Goal: Information Seeking & Learning: Find specific fact

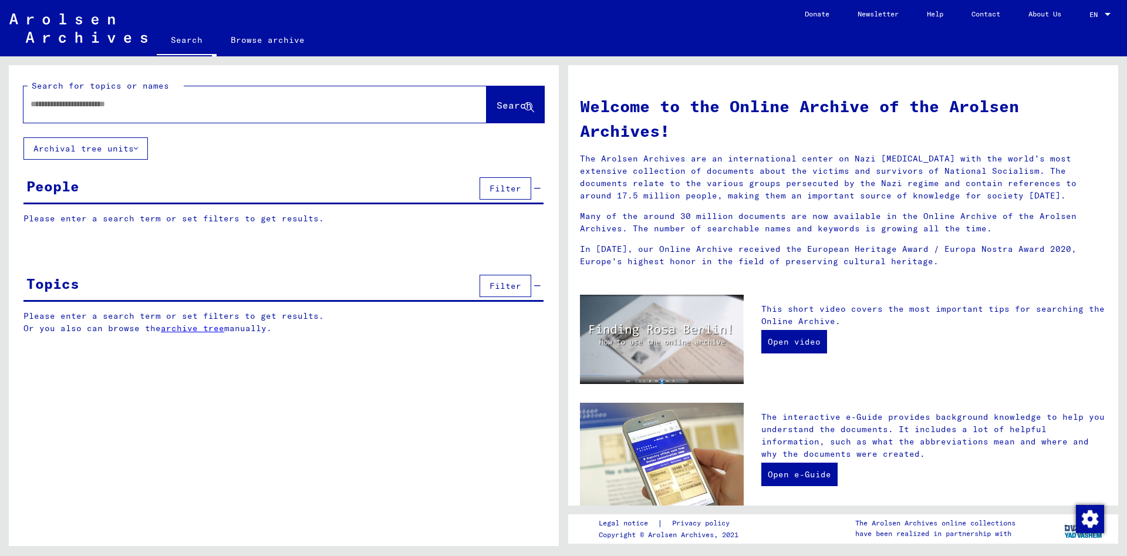
click at [52, 104] on input "text" at bounding box center [241, 104] width 421 height 12
type input "**********"
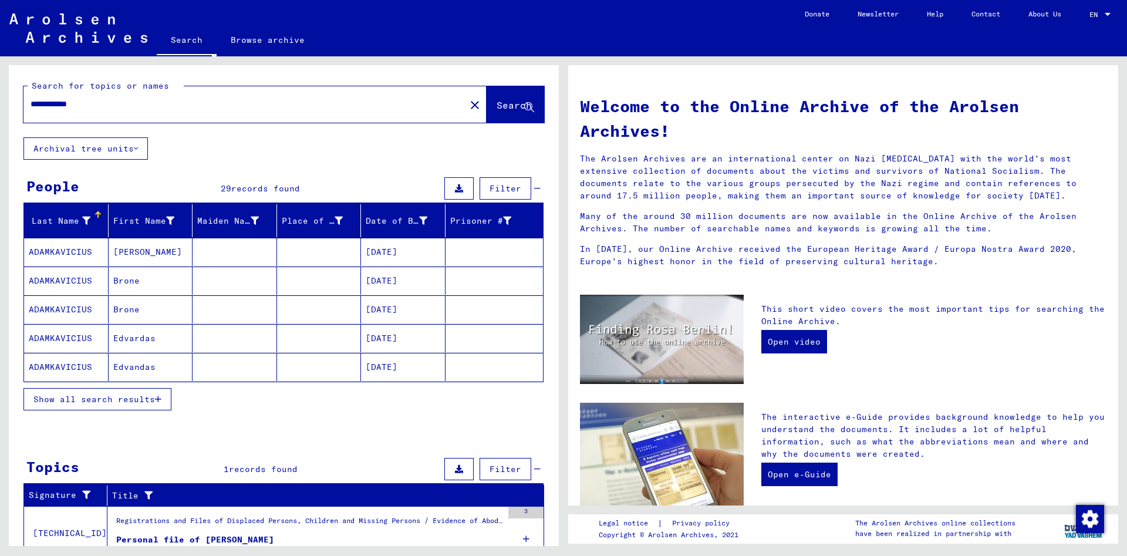
click at [92, 402] on span "Show all search results" at bounding box center [94, 399] width 122 height 11
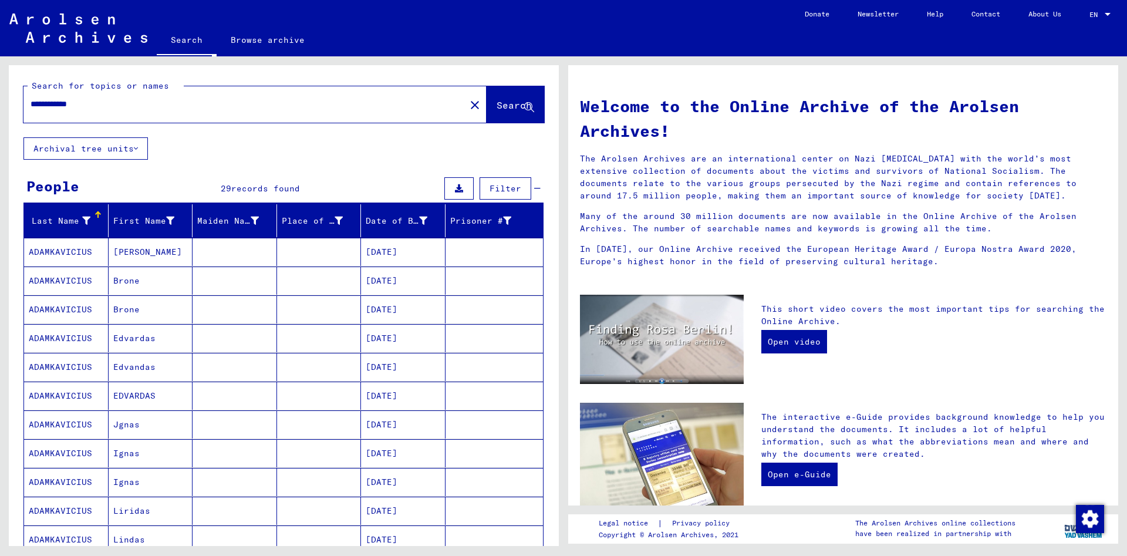
click at [70, 345] on mat-cell "ADAMKAVICIUS" at bounding box center [66, 338] width 85 height 28
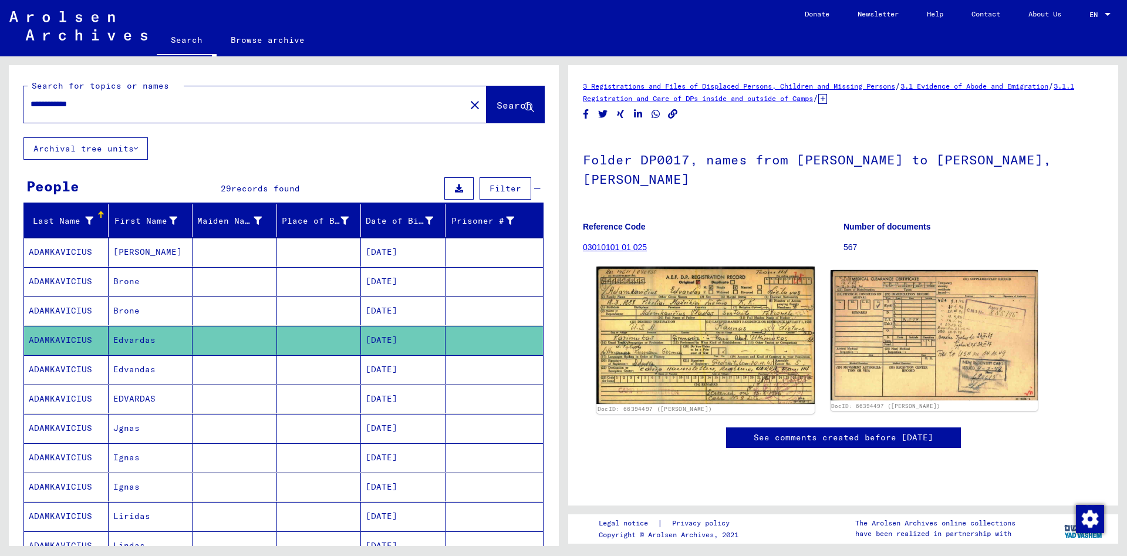
click at [705, 293] on img at bounding box center [705, 335] width 218 height 137
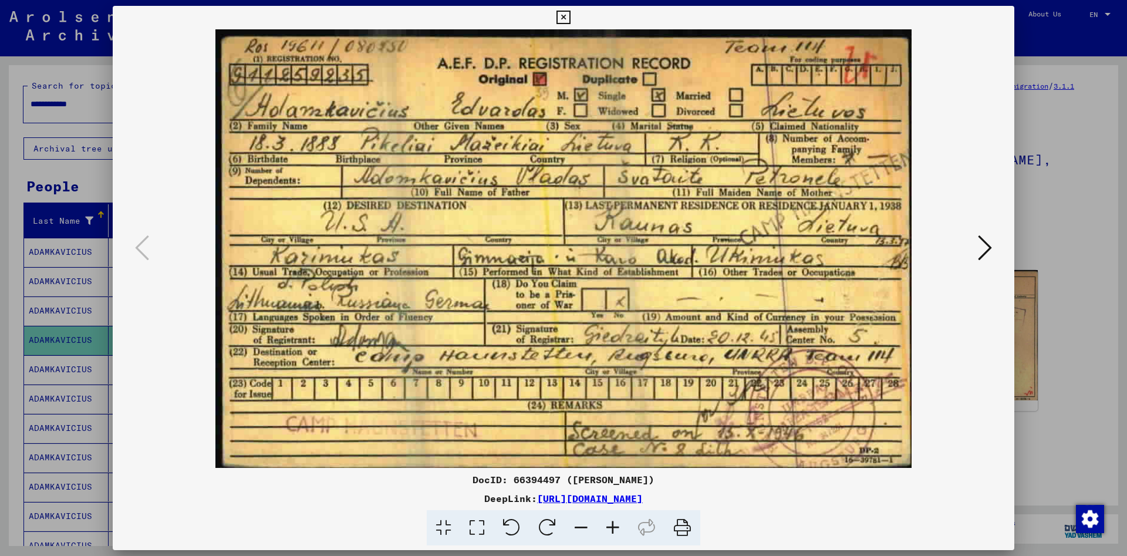
click at [574, 26] on button at bounding box center [563, 17] width 21 height 23
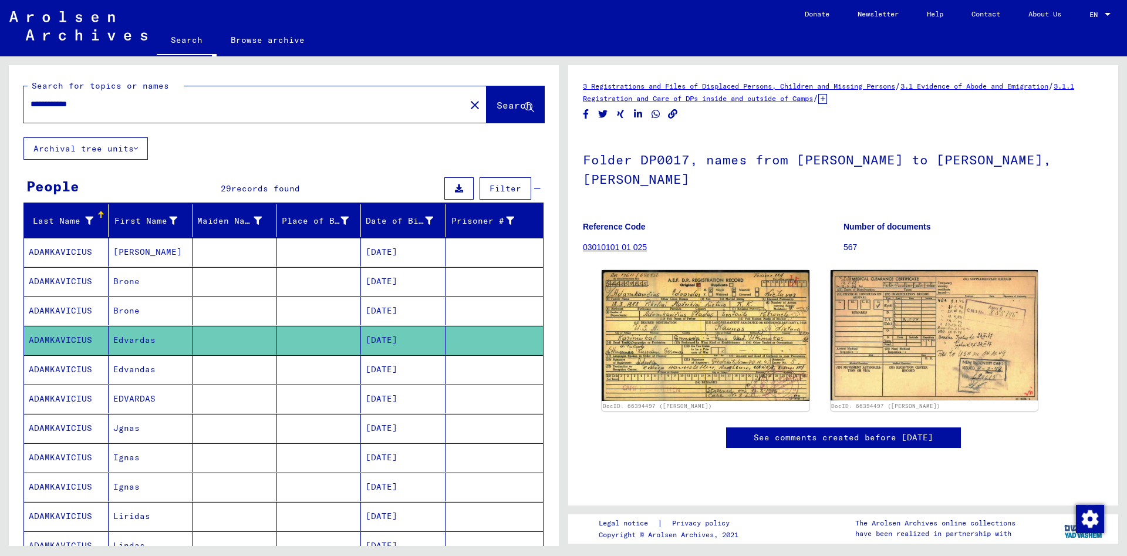
click at [136, 257] on mat-cell "[PERSON_NAME]" at bounding box center [151, 252] width 85 height 29
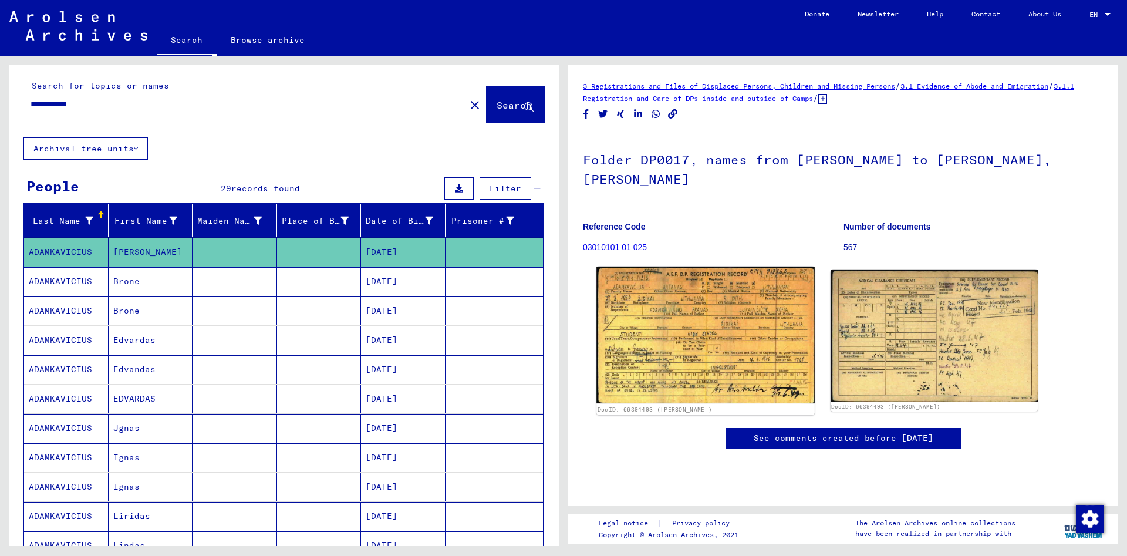
click at [758, 324] on img at bounding box center [705, 335] width 218 height 137
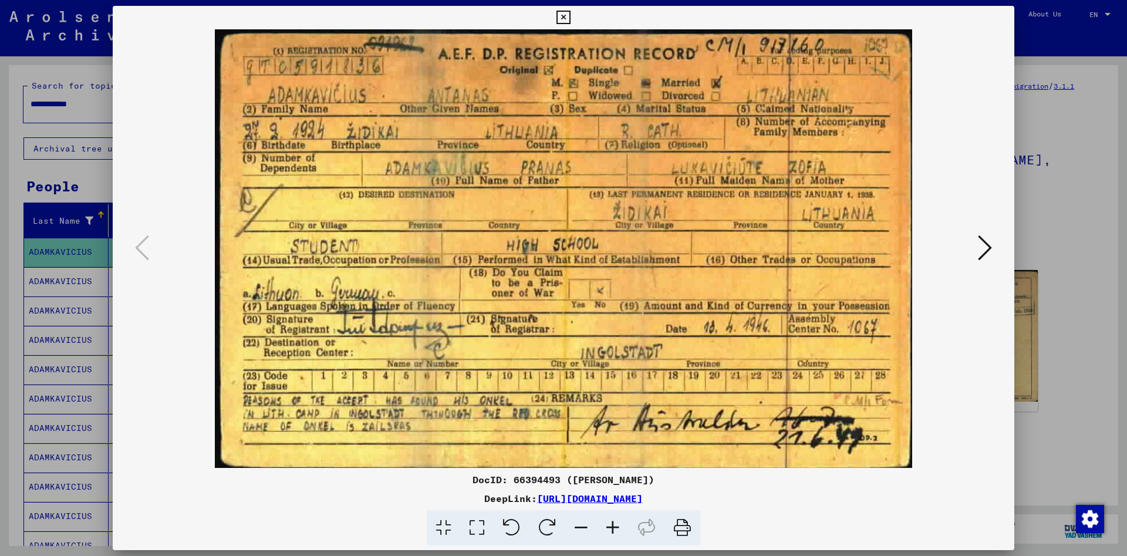
click at [570, 23] on icon at bounding box center [564, 18] width 14 height 14
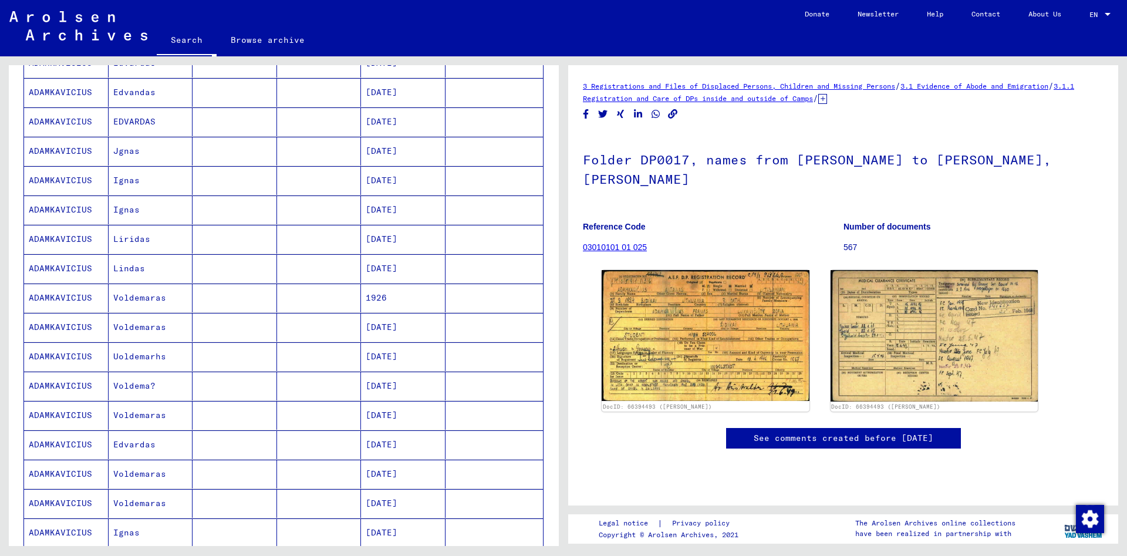
scroll to position [279, 0]
click at [133, 333] on mat-cell "Voldemaras" at bounding box center [151, 325] width 85 height 29
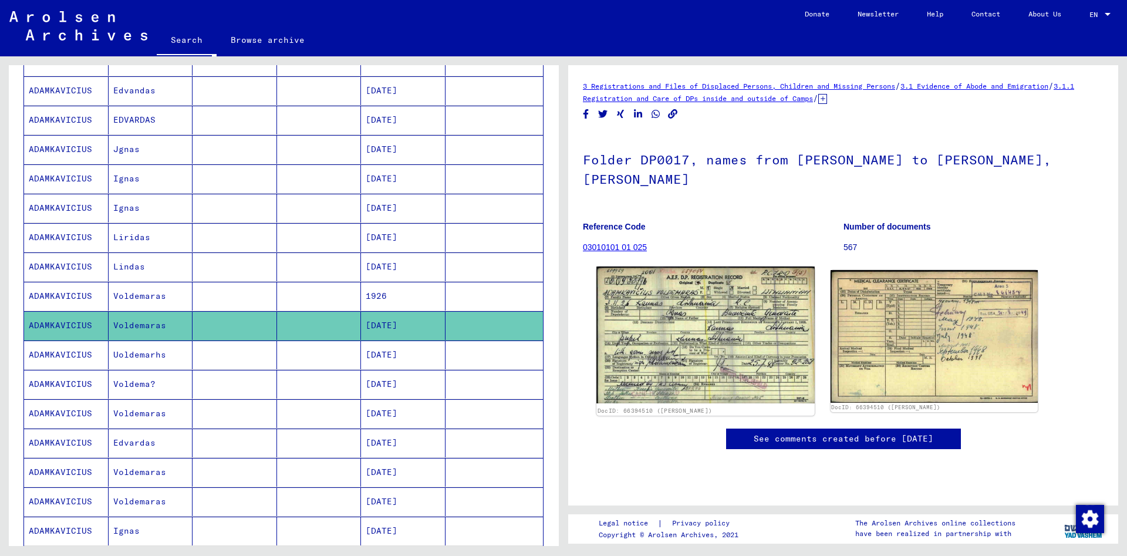
click at [745, 315] on img at bounding box center [705, 335] width 218 height 137
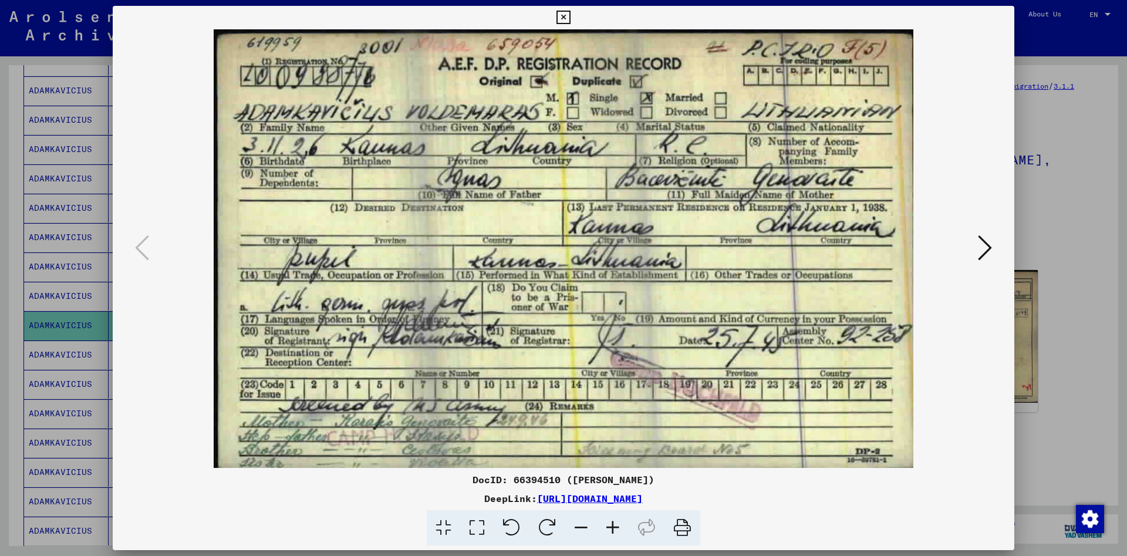
click at [570, 21] on icon at bounding box center [564, 18] width 14 height 14
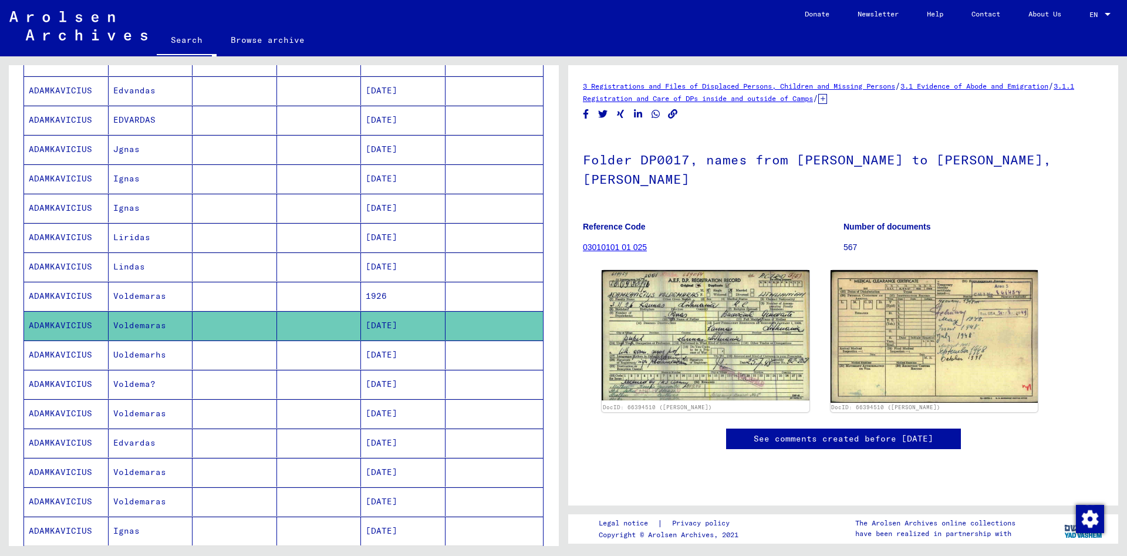
click at [133, 361] on mat-cell "Uoldemarhs" at bounding box center [151, 355] width 85 height 29
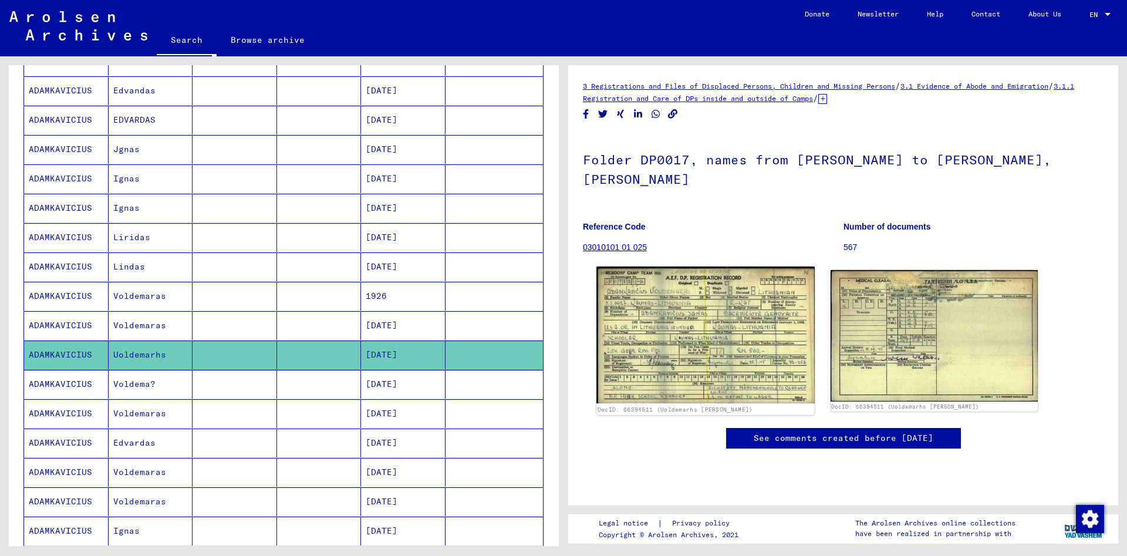
click at [730, 308] on img at bounding box center [705, 335] width 218 height 137
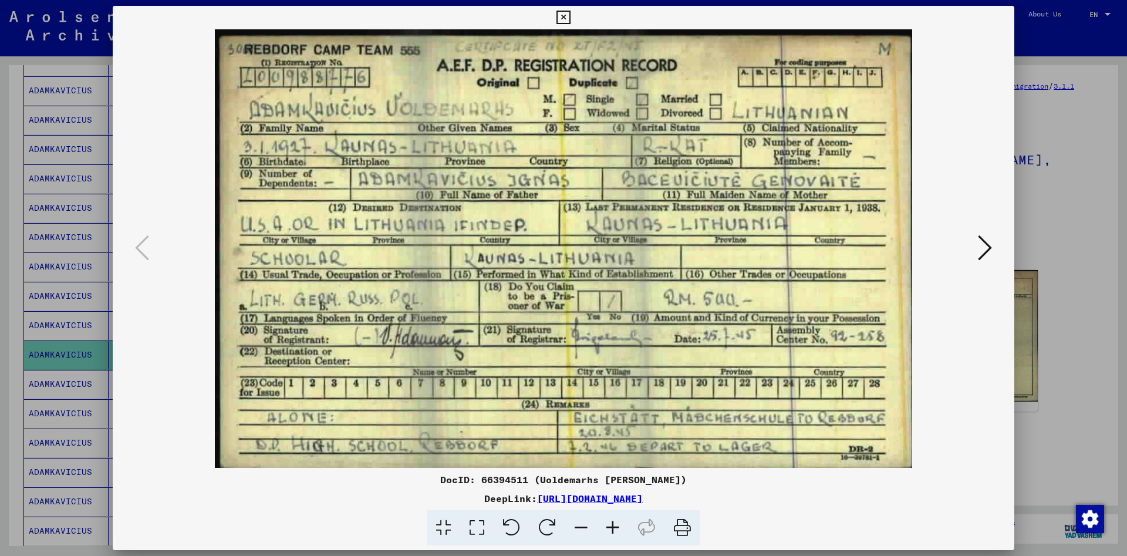
click at [574, 26] on button at bounding box center [563, 17] width 21 height 23
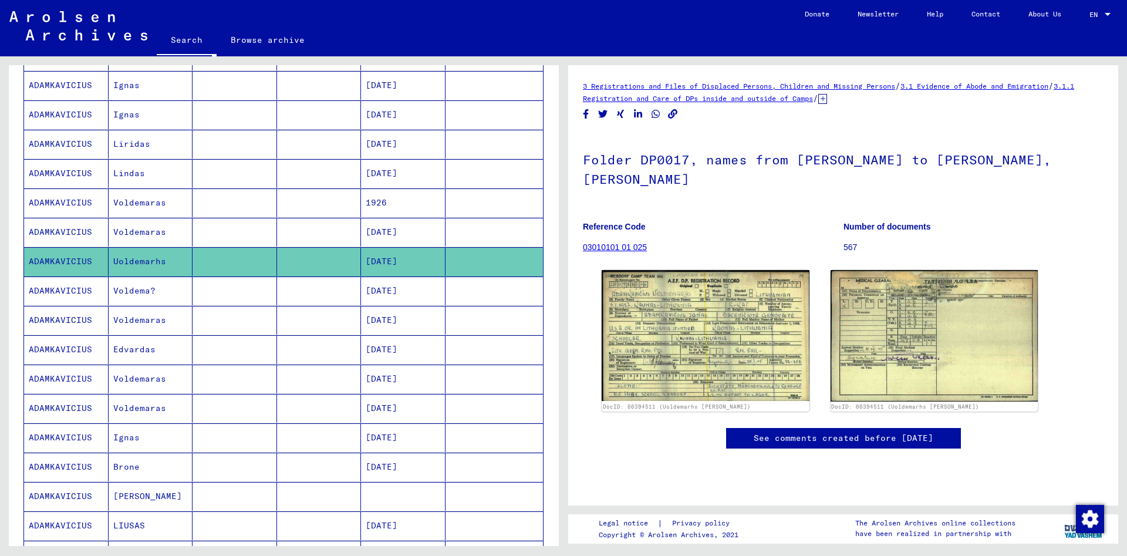
scroll to position [376, 0]
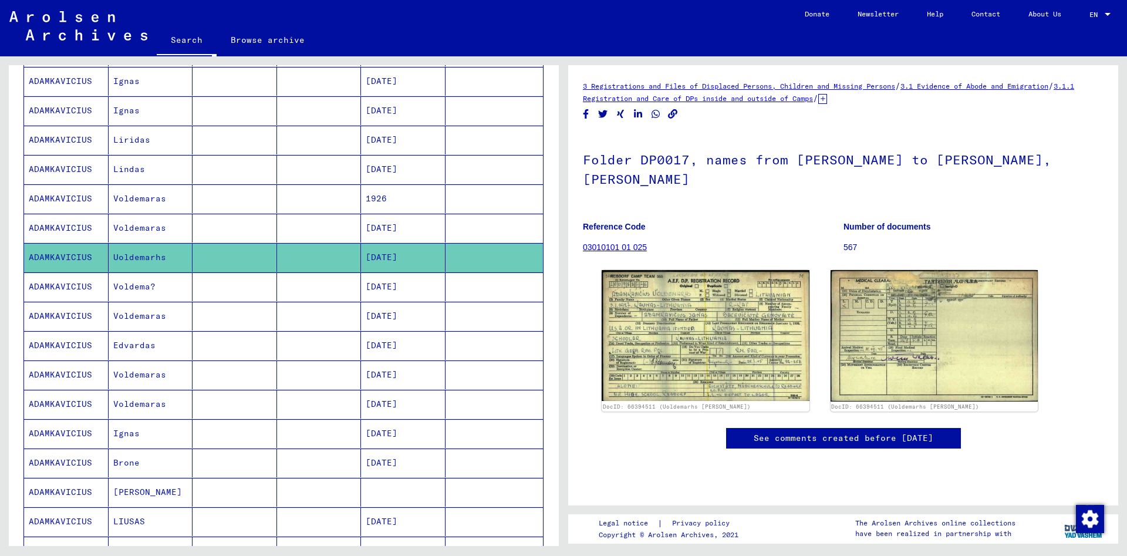
click at [129, 351] on mat-cell "Edvardas" at bounding box center [151, 345] width 85 height 29
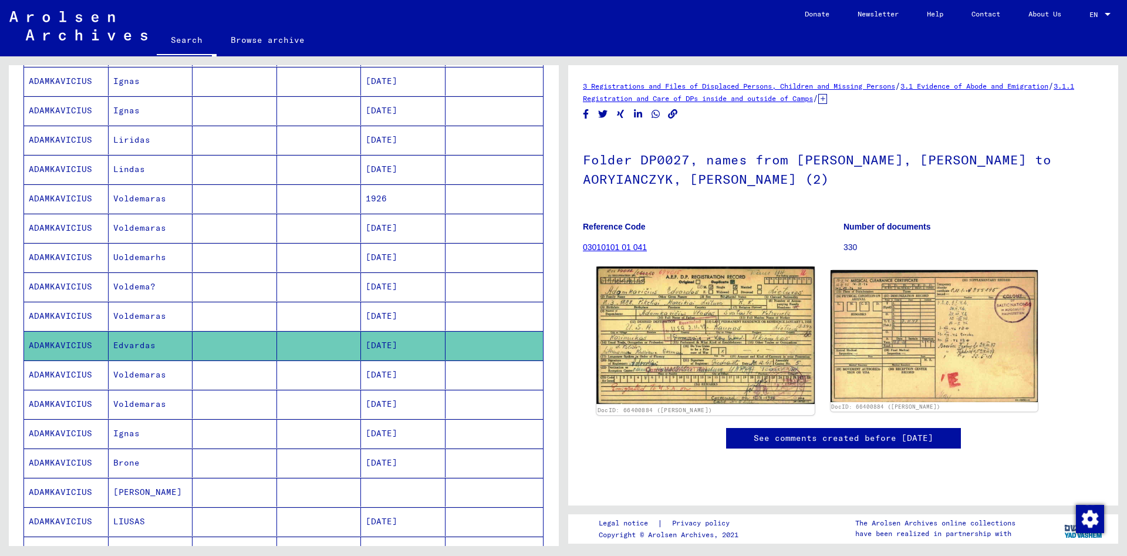
click at [722, 348] on img at bounding box center [705, 335] width 218 height 137
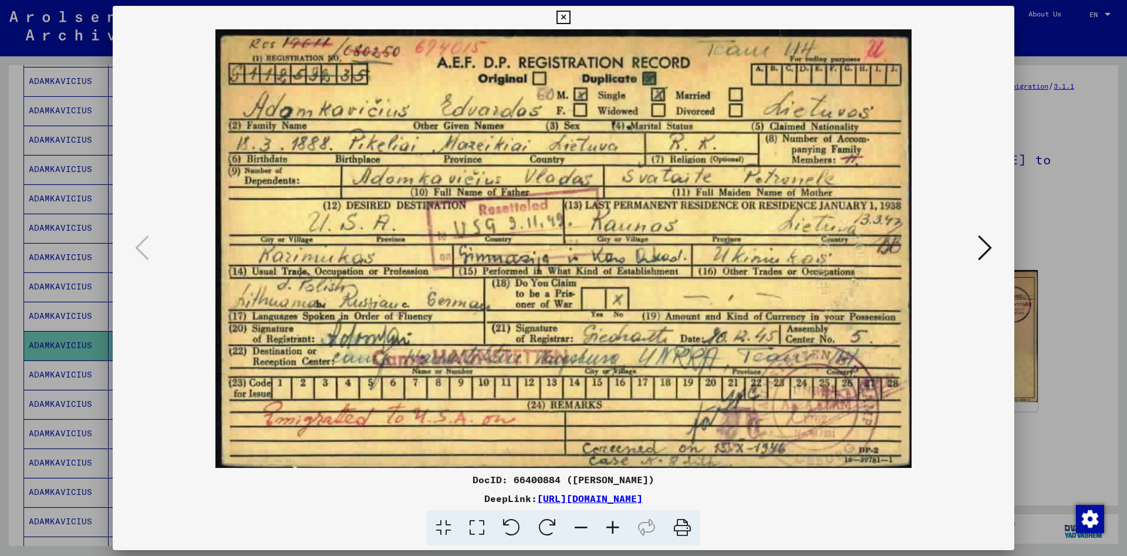
click at [570, 19] on icon at bounding box center [564, 18] width 14 height 14
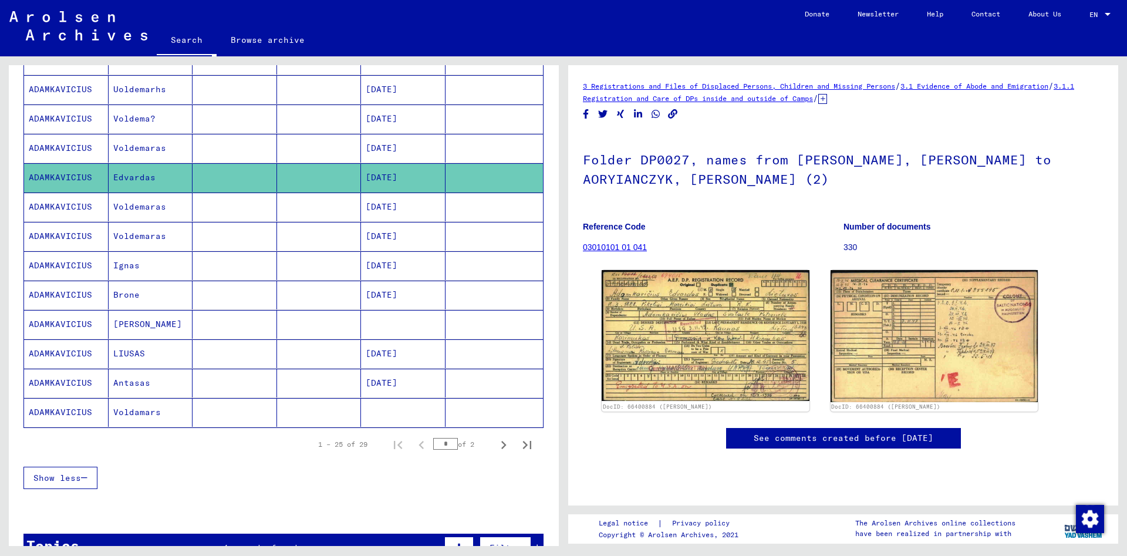
scroll to position [548, 0]
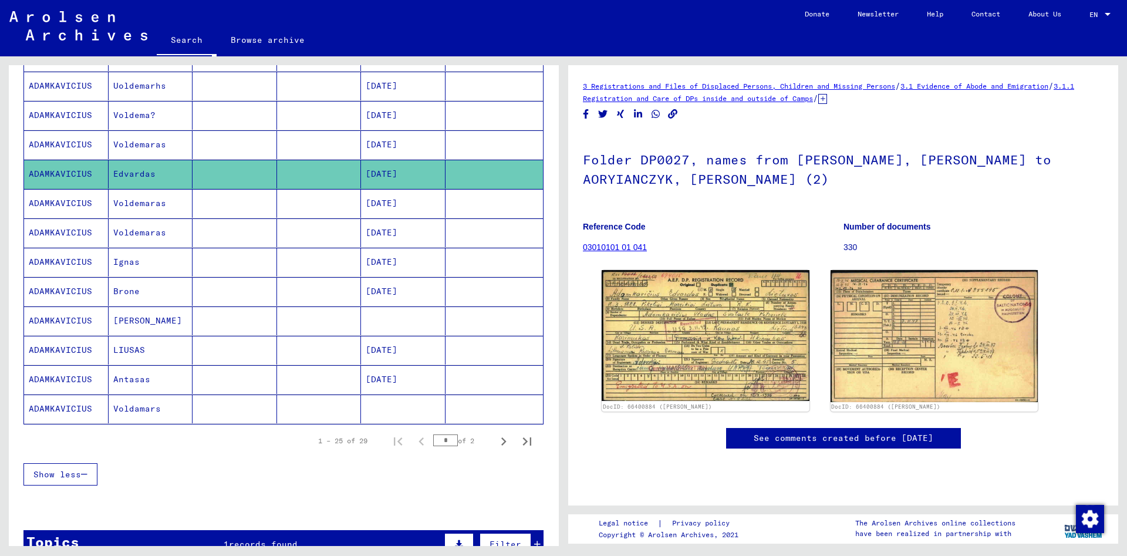
click at [497, 450] on button "Next page" at bounding box center [503, 440] width 23 height 23
type input "*"
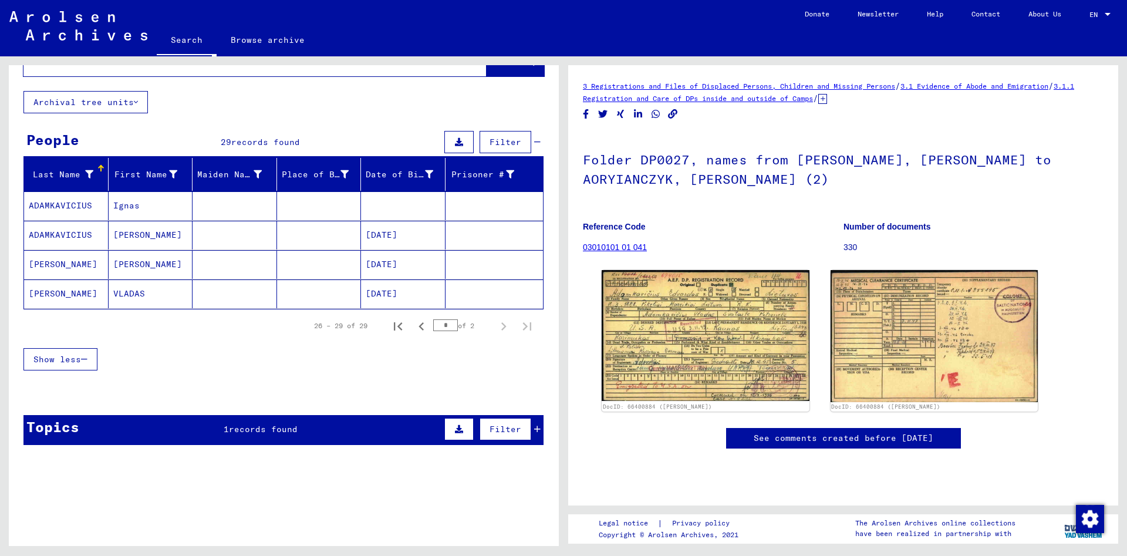
click at [61, 293] on mat-cell "[PERSON_NAME]" at bounding box center [66, 293] width 85 height 29
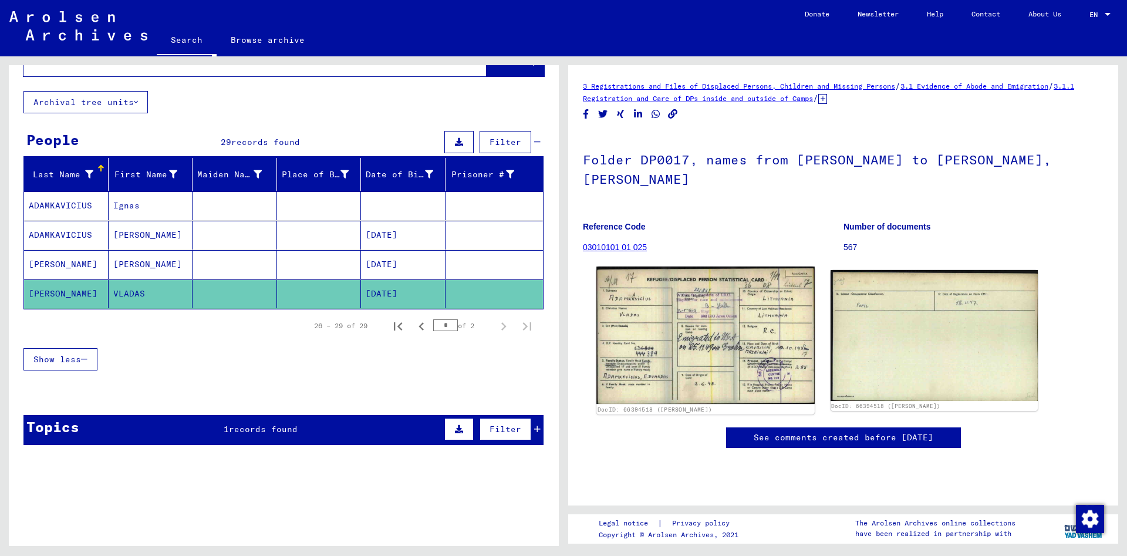
click at [743, 317] on img at bounding box center [705, 335] width 218 height 137
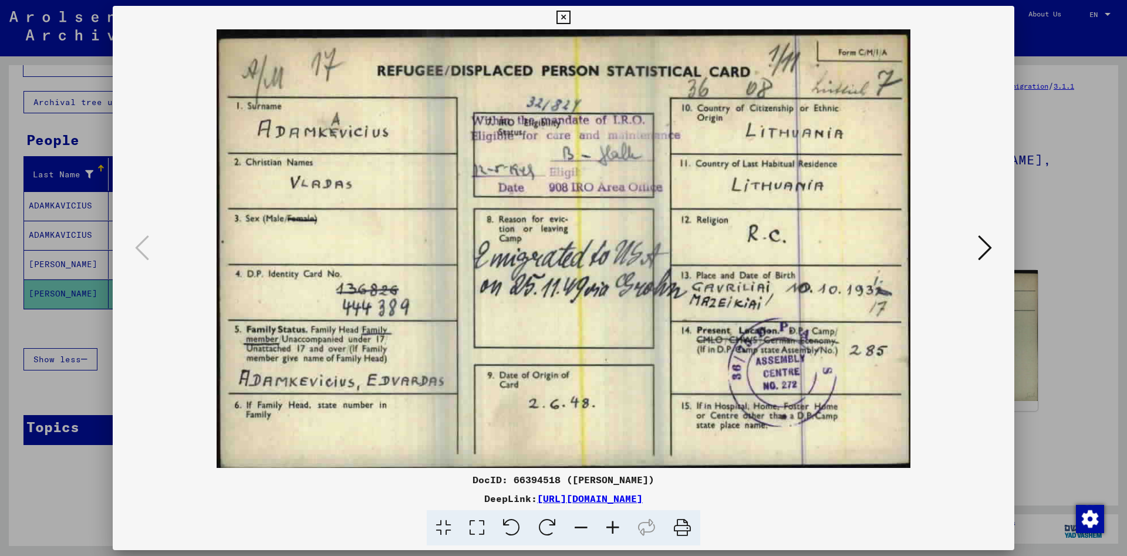
click at [570, 17] on icon at bounding box center [564, 18] width 14 height 14
